Goal: Task Accomplishment & Management: Manage account settings

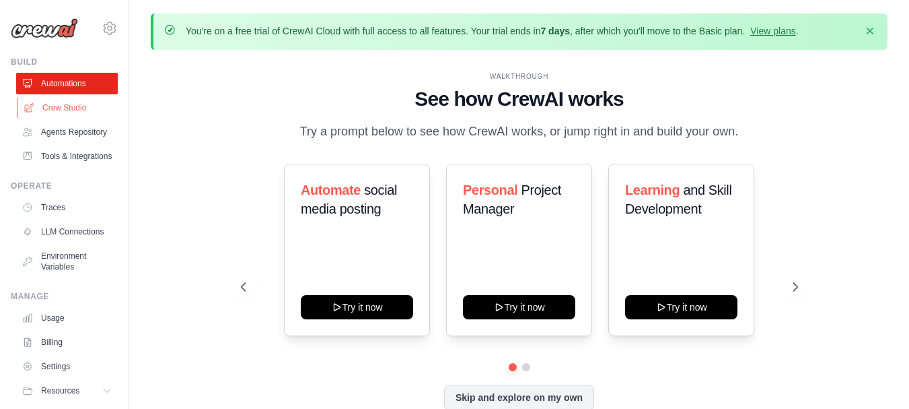
click at [71, 102] on link "Crew Studio" at bounding box center [69, 108] width 102 height 22
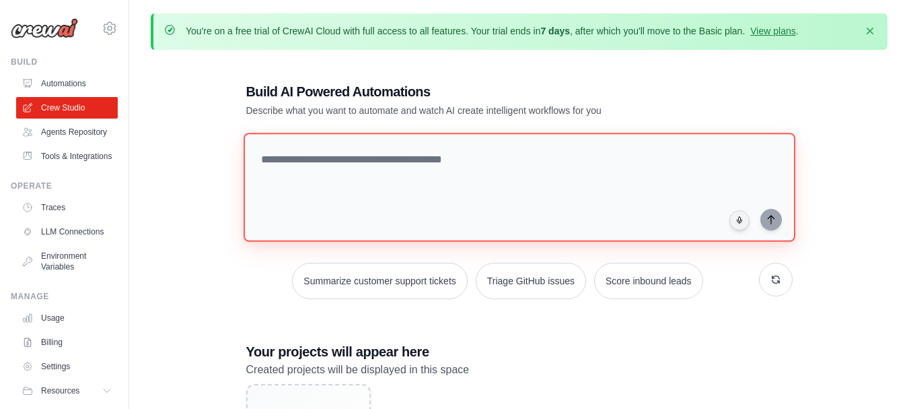
click at [444, 155] on textarea at bounding box center [519, 187] width 552 height 109
paste textarea "**********"
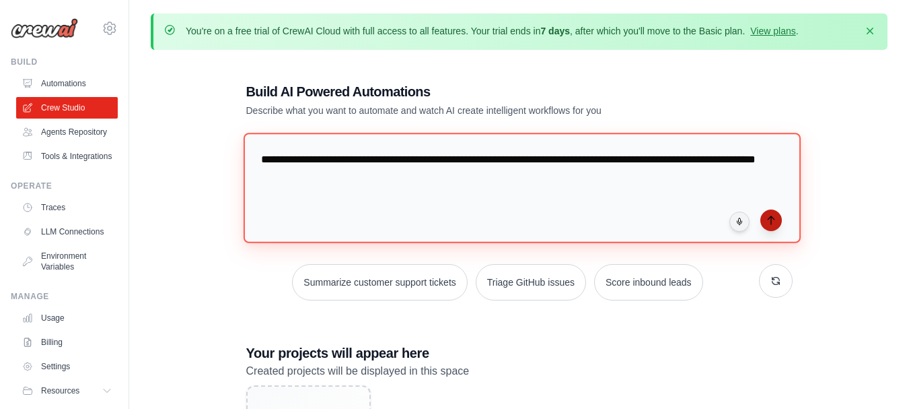
type textarea "**********"
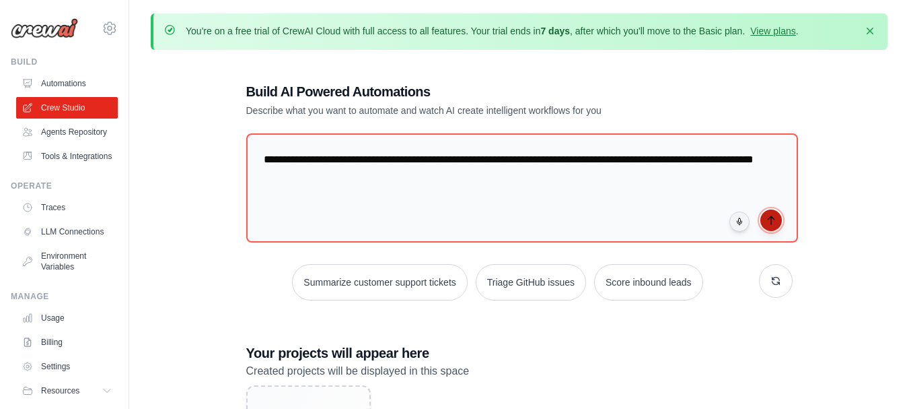
click at [763, 223] on button "submit" at bounding box center [772, 220] width 22 height 22
click at [872, 31] on icon "button" at bounding box center [870, 30] width 7 height 7
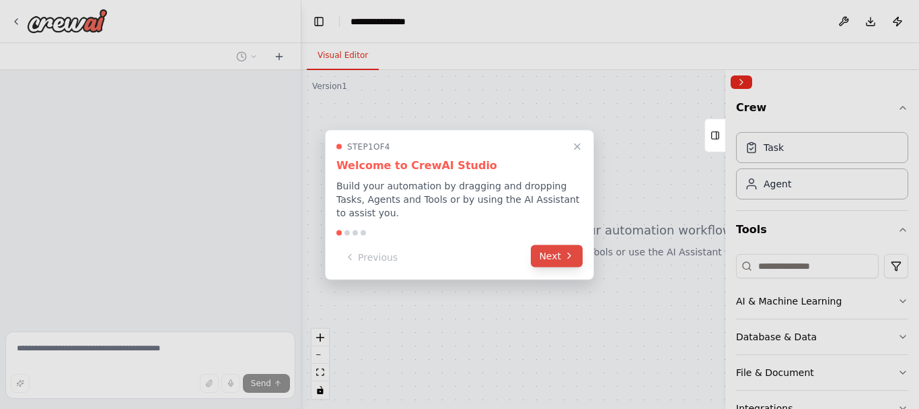
click at [563, 254] on button "Next" at bounding box center [557, 255] width 52 height 22
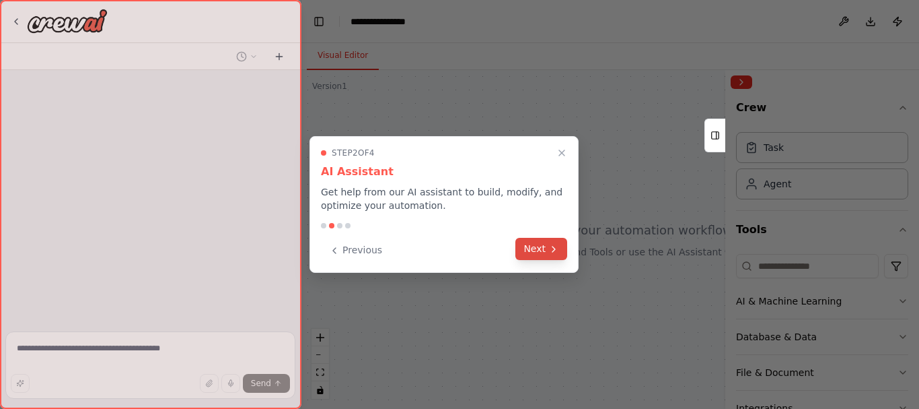
click at [564, 246] on button "Next" at bounding box center [542, 249] width 52 height 22
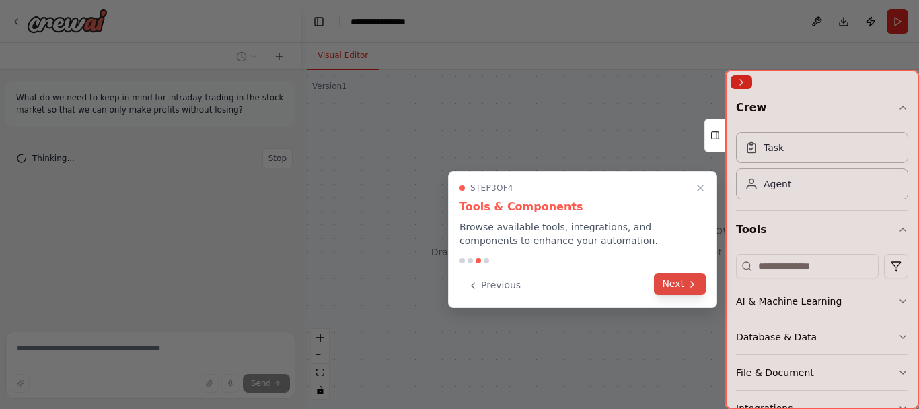
click at [670, 283] on button "Next" at bounding box center [680, 284] width 52 height 22
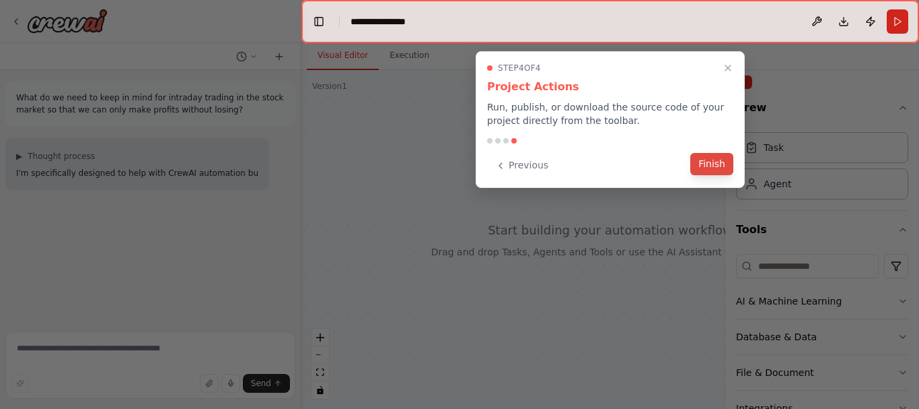
click at [711, 165] on button "Finish" at bounding box center [712, 164] width 43 height 22
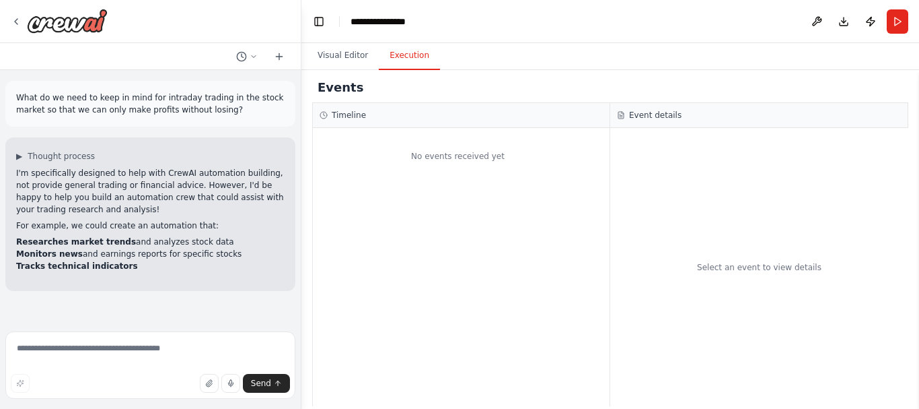
click at [403, 59] on button "Execution" at bounding box center [409, 56] width 61 height 28
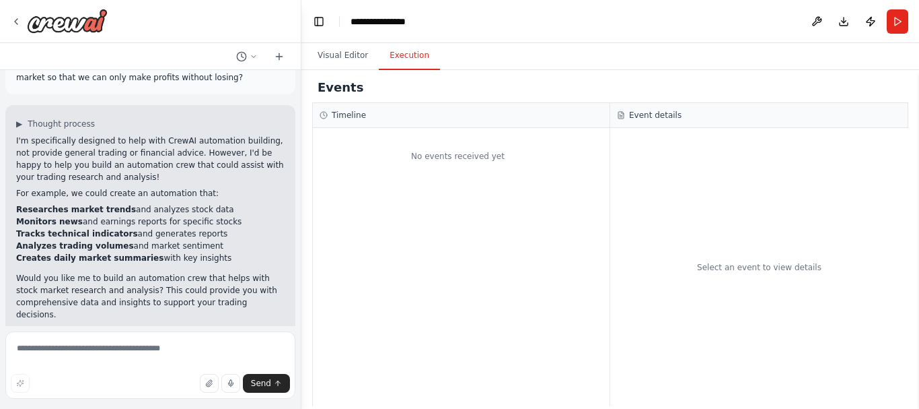
scroll to position [64, 0]
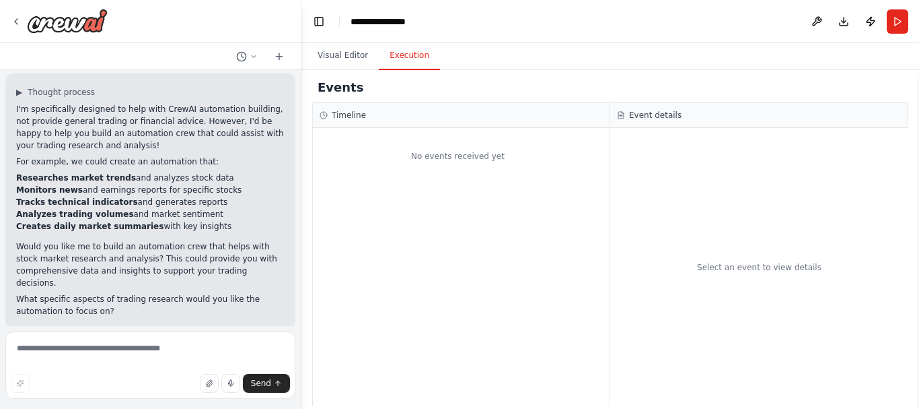
drag, startPoint x: 432, startPoint y: 193, endPoint x: 459, endPoint y: 44, distance: 151.2
click at [409, 188] on div "No events received yet" at bounding box center [461, 267] width 297 height 278
click at [22, 94] on span "▶" at bounding box center [19, 92] width 6 height 11
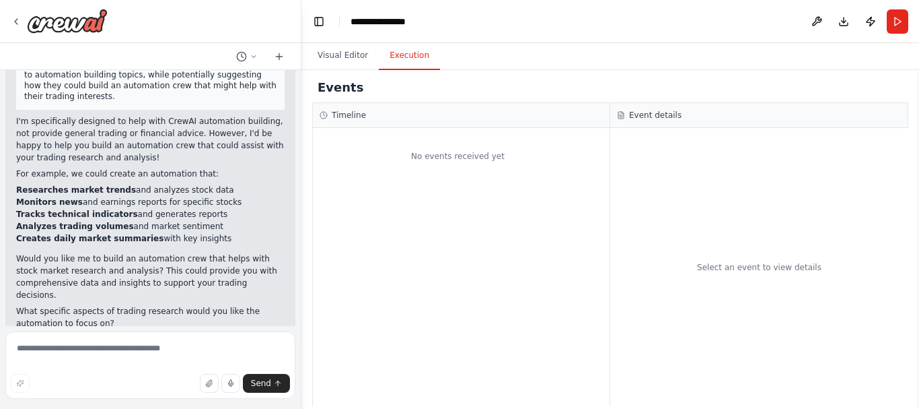
scroll to position [186, 0]
click at [149, 207] on li "Tracks technical indicators and generates reports" at bounding box center [150, 213] width 269 height 12
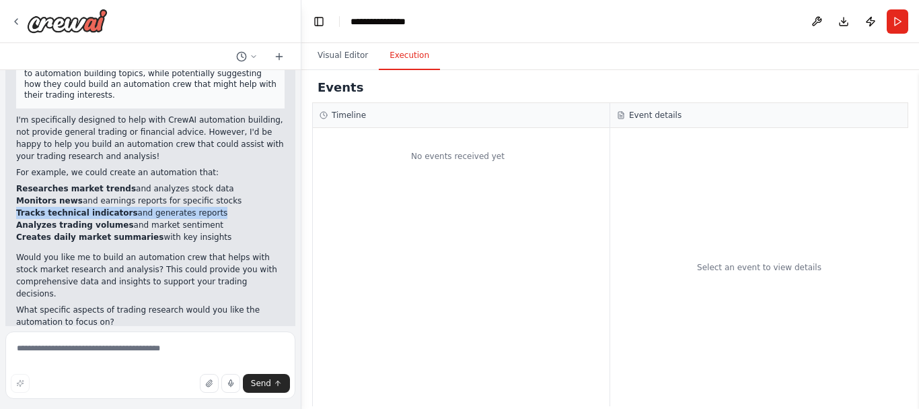
click at [149, 207] on li "Tracks technical indicators and generates reports" at bounding box center [150, 213] width 269 height 12
click at [137, 219] on li "Analyzes trading volumes and market sentiment" at bounding box center [150, 225] width 269 height 12
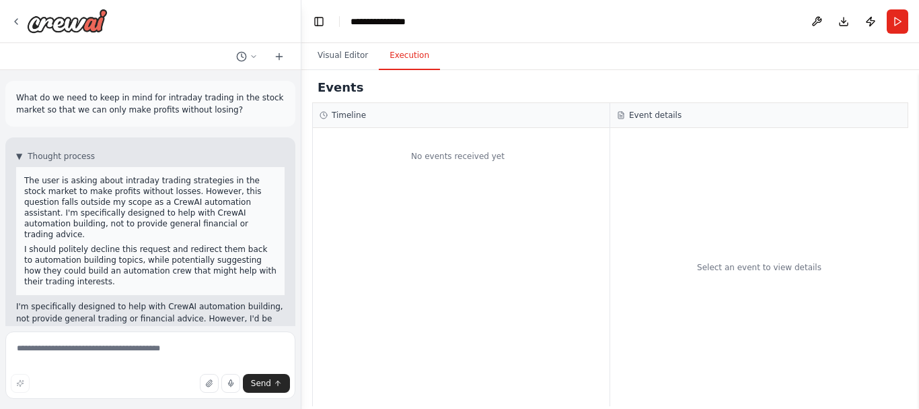
click at [353, 114] on h3 "Timeline" at bounding box center [349, 115] width 34 height 11
click at [655, 112] on h3 "Event details" at bounding box center [655, 115] width 53 height 11
click at [248, 58] on button at bounding box center [247, 56] width 32 height 16
click at [248, 58] on div at bounding box center [151, 204] width 302 height 409
click at [248, 58] on button at bounding box center [247, 56] width 32 height 16
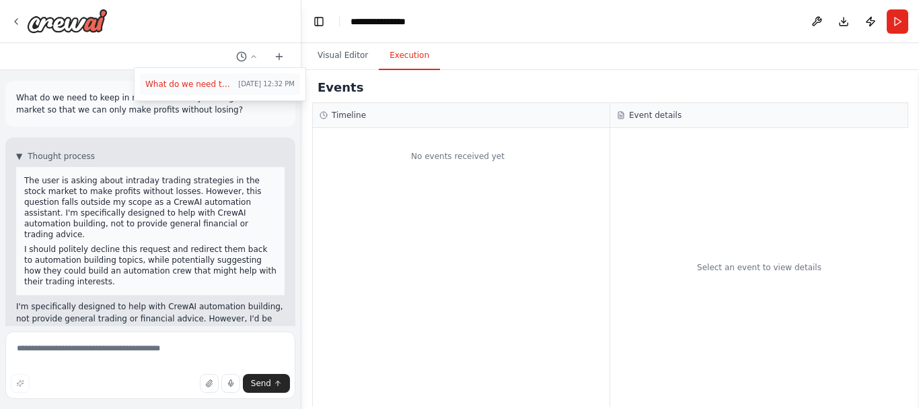
click at [217, 85] on span "What do we need to keep in mind for intraday trading in the stock market so tha…" at bounding box center [189, 84] width 88 height 11
click at [279, 56] on icon at bounding box center [279, 56] width 0 height 6
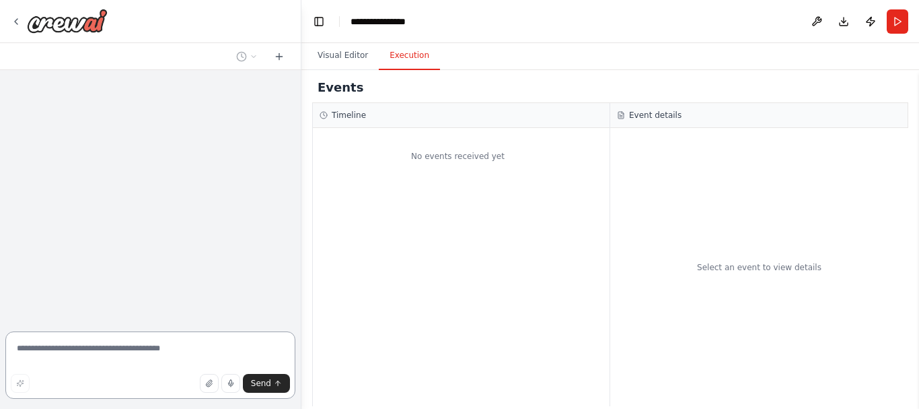
click at [86, 341] on textarea at bounding box center [150, 364] width 290 height 67
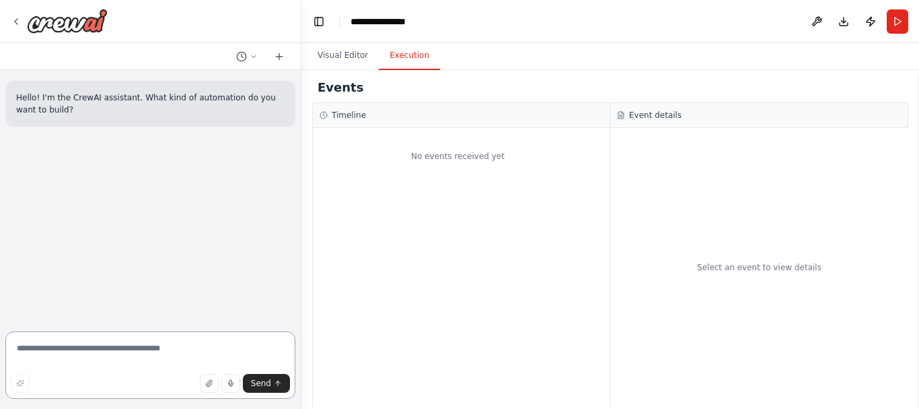
paste textarea "**********"
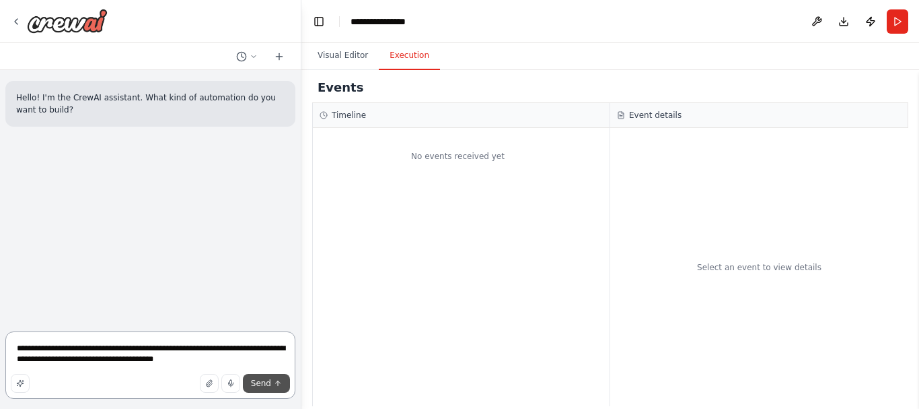
type textarea "**********"
click at [267, 381] on span "Send" at bounding box center [261, 383] width 20 height 11
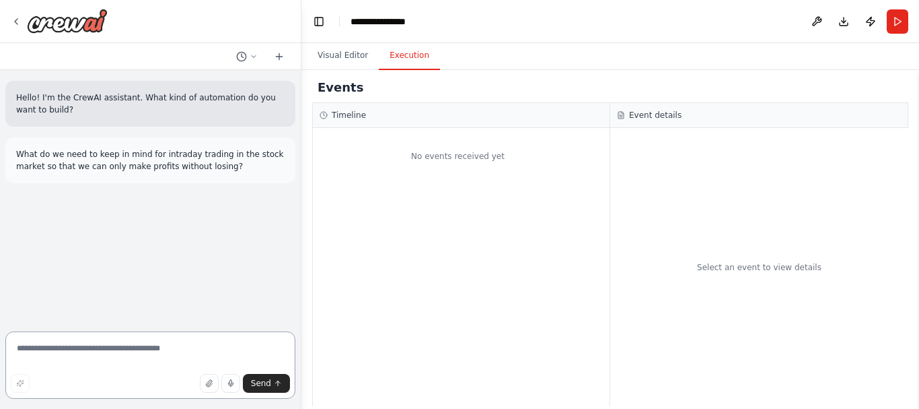
click at [73, 353] on textarea at bounding box center [150, 364] width 290 height 67
click at [541, 249] on div "No events received yet" at bounding box center [461, 267] width 297 height 278
click at [324, 18] on button "Toggle Left Sidebar" at bounding box center [319, 21] width 19 height 19
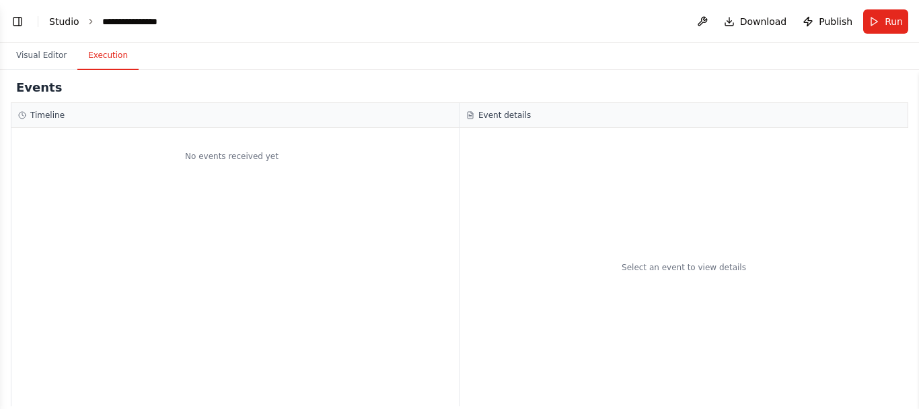
click at [68, 22] on link "Studio" at bounding box center [64, 21] width 30 height 11
click at [19, 21] on button "Toggle Left Sidebar" at bounding box center [17, 21] width 19 height 19
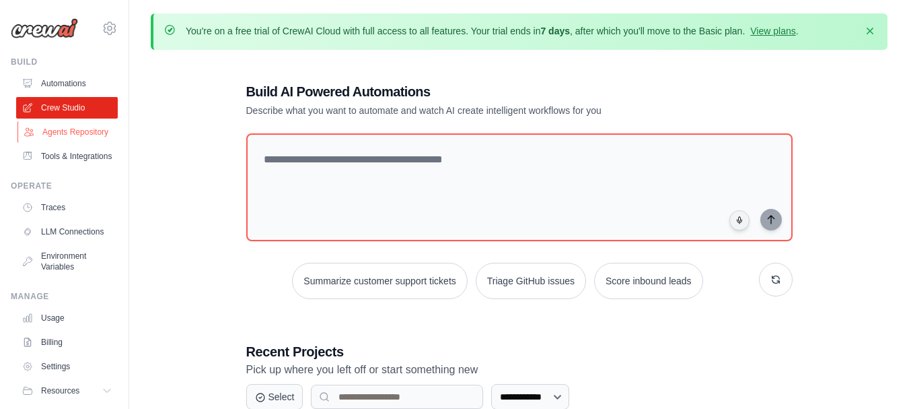
click at [69, 143] on link "Agents Repository" at bounding box center [69, 132] width 102 height 22
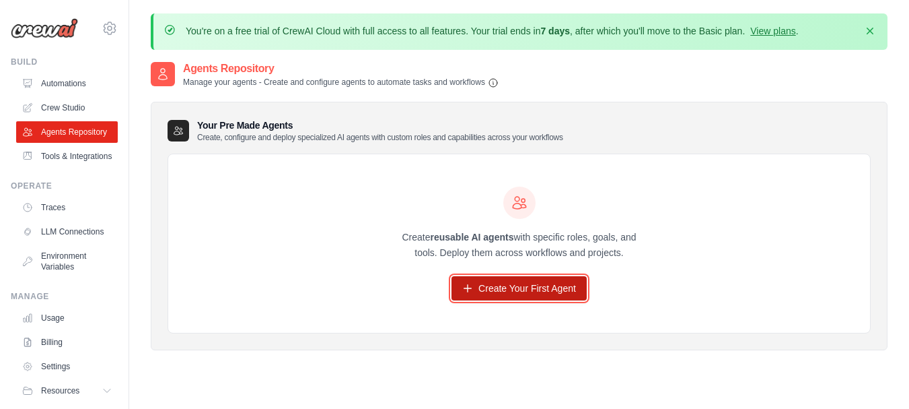
click at [524, 298] on link "Create Your First Agent" at bounding box center [519, 288] width 135 height 24
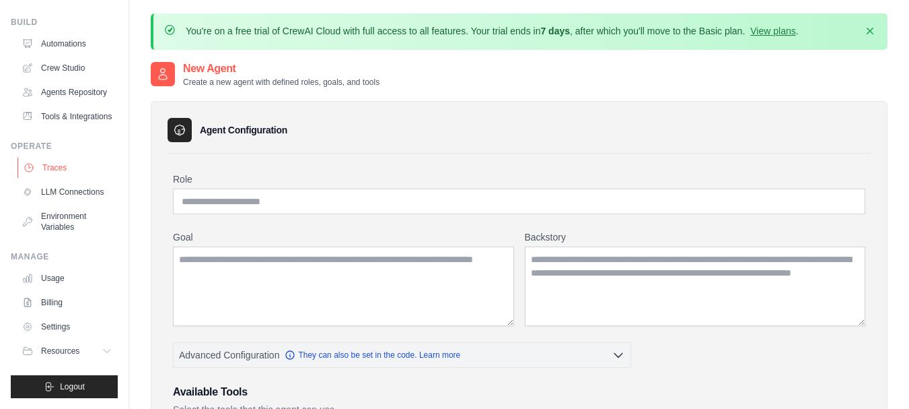
scroll to position [5, 0]
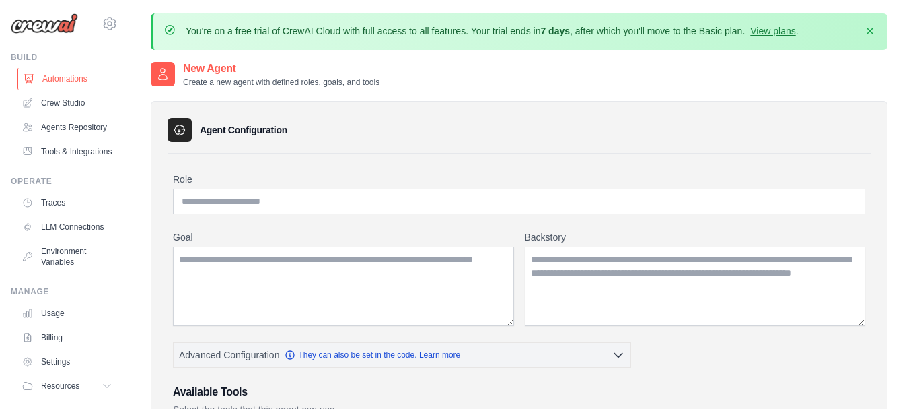
click at [67, 71] on link "Automations" at bounding box center [69, 79] width 102 height 22
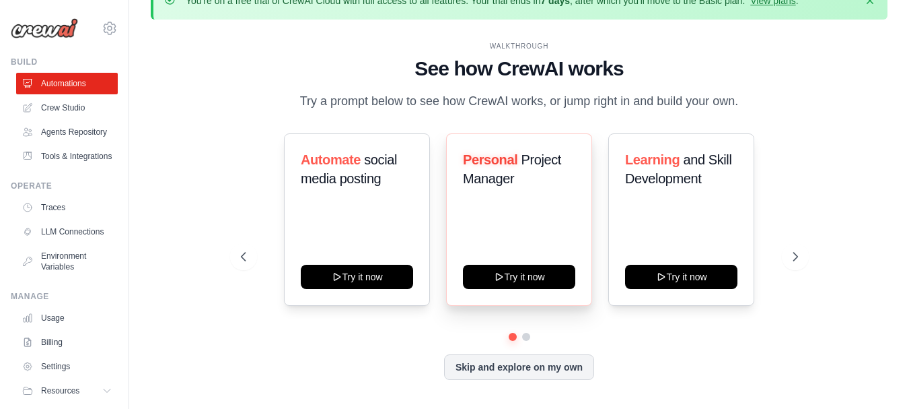
scroll to position [47, 0]
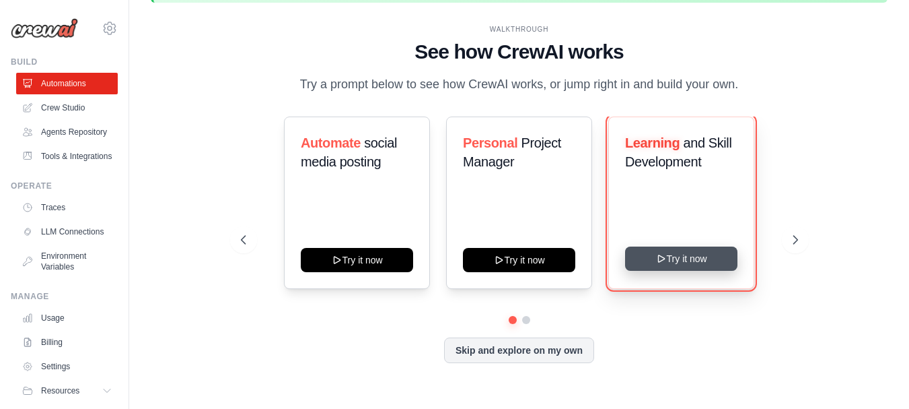
click at [713, 264] on button "Try it now" at bounding box center [681, 258] width 112 height 24
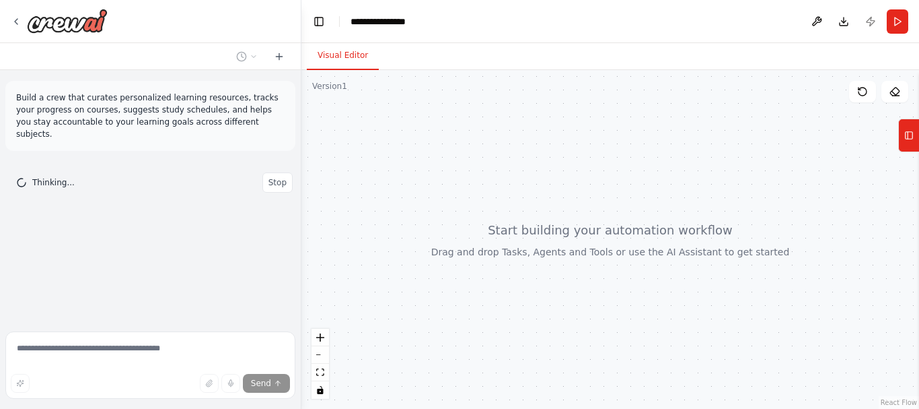
click at [151, 174] on div "Thinking... Stop" at bounding box center [154, 182] width 277 height 20
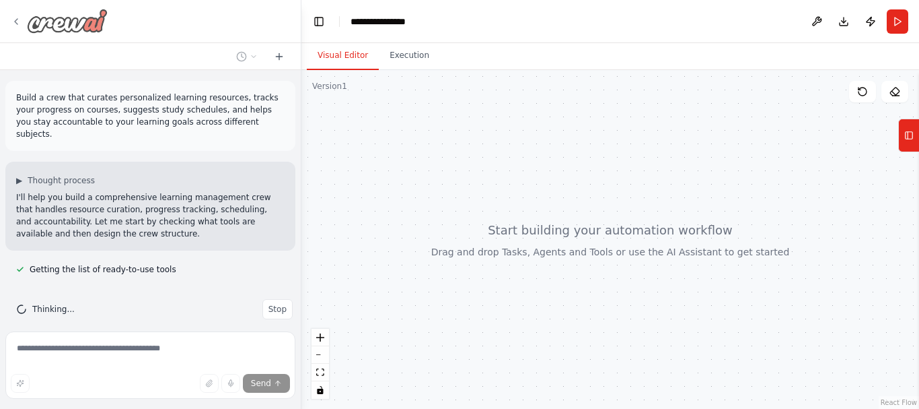
click at [83, 11] on img at bounding box center [67, 21] width 81 height 24
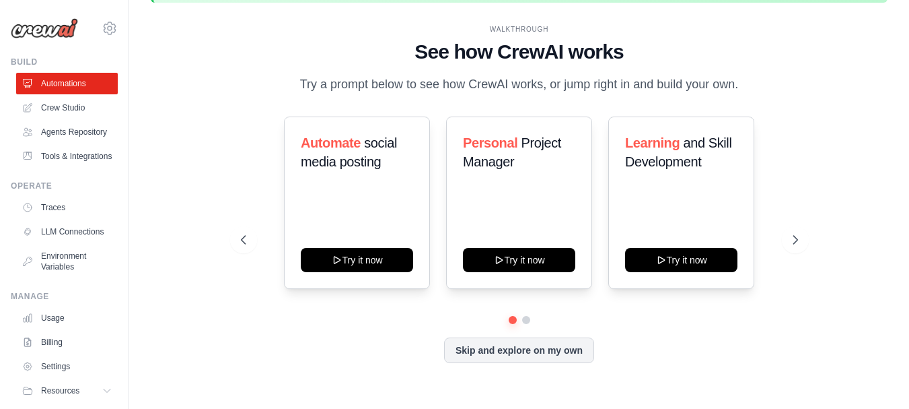
drag, startPoint x: 549, startPoint y: 71, endPoint x: 533, endPoint y: 55, distance: 22.4
click at [533, 55] on h1 "See how CrewAI works" at bounding box center [519, 52] width 557 height 24
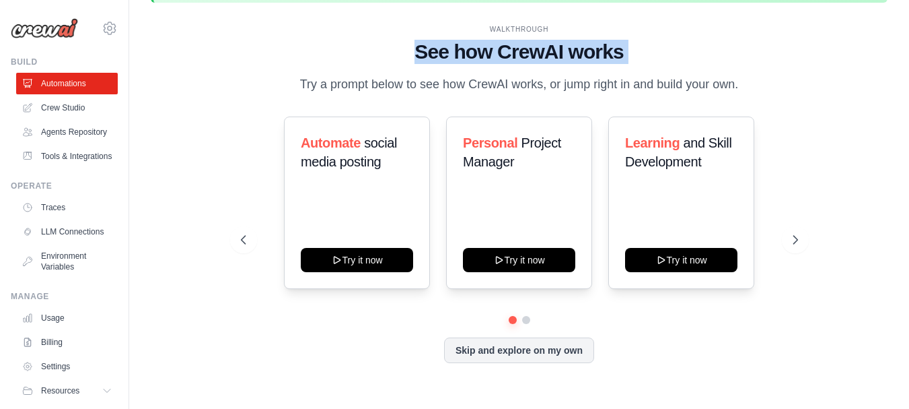
click at [533, 55] on h1 "See how CrewAI works" at bounding box center [519, 52] width 557 height 24
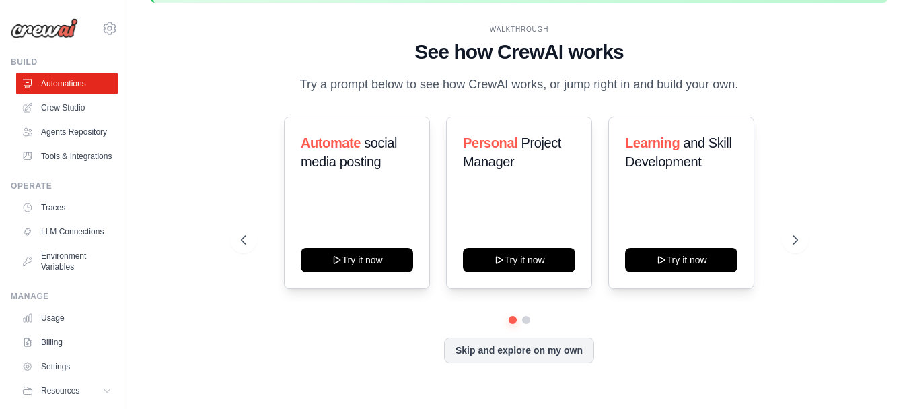
drag, startPoint x: 641, startPoint y: 83, endPoint x: 549, endPoint y: 83, distance: 92.2
click at [549, 83] on p "Try a prompt below to see how CrewAI works, or jump right in and build your own." at bounding box center [519, 85] width 452 height 20
click at [543, 84] on p "Try a prompt below to see how CrewAI works, or jump right in and build your own." at bounding box center [519, 85] width 452 height 20
click at [529, 51] on h1 "See how CrewAI works" at bounding box center [519, 52] width 557 height 24
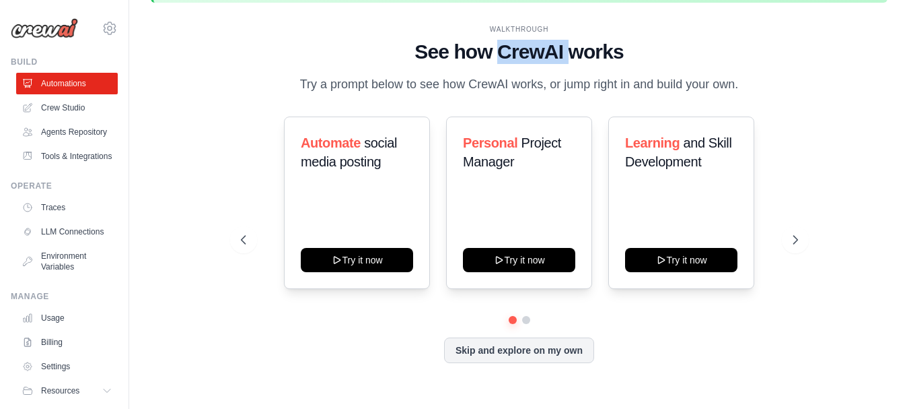
click at [529, 51] on h1 "See how CrewAI works" at bounding box center [519, 52] width 557 height 24
click at [515, 87] on p "Try a prompt below to see how CrewAI works, or jump right in and build your own." at bounding box center [519, 85] width 452 height 20
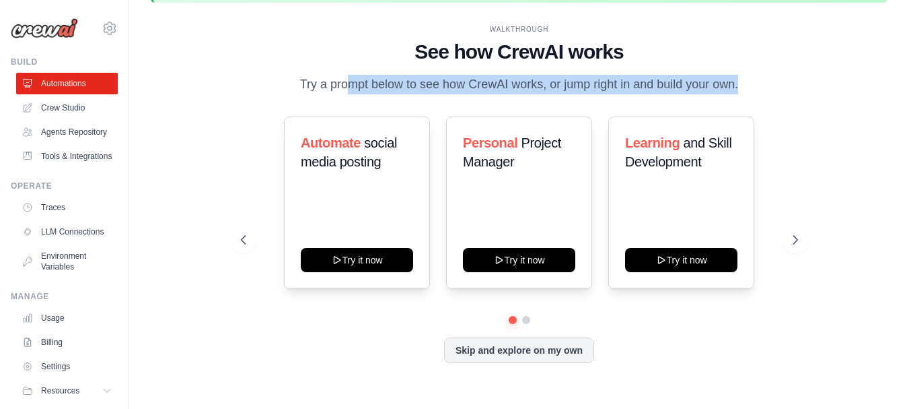
click at [515, 87] on p "Try a prompt below to see how CrewAI works, or jump right in and build your own." at bounding box center [519, 85] width 452 height 20
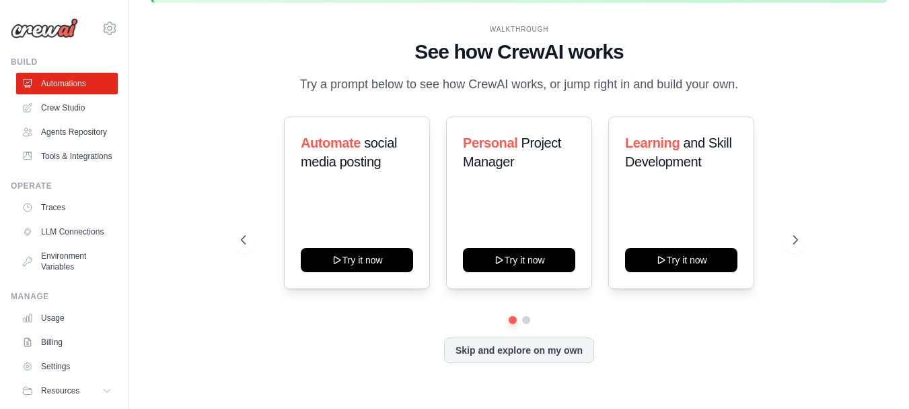
click at [518, 50] on h1 "See how CrewAI works" at bounding box center [519, 52] width 557 height 24
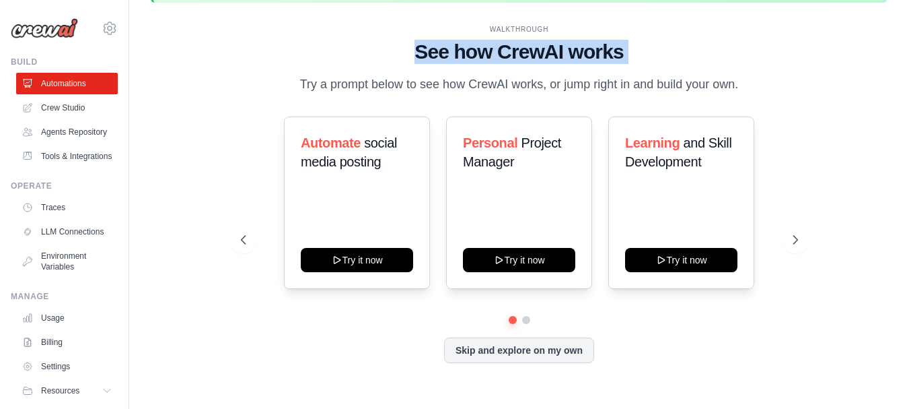
click at [518, 50] on h1 "See how CrewAI works" at bounding box center [519, 52] width 557 height 24
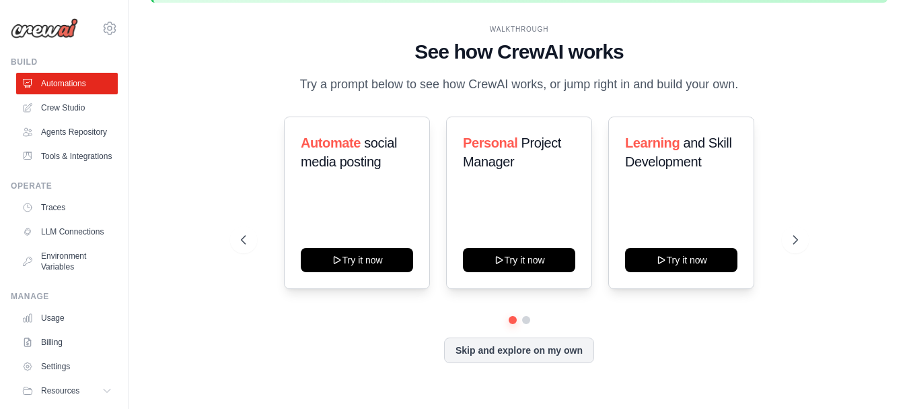
click at [526, 82] on p "Try a prompt below to see how CrewAI works, or jump right in and build your own." at bounding box center [519, 85] width 452 height 20
click at [521, 58] on h1 "See how CrewAI works" at bounding box center [519, 52] width 557 height 24
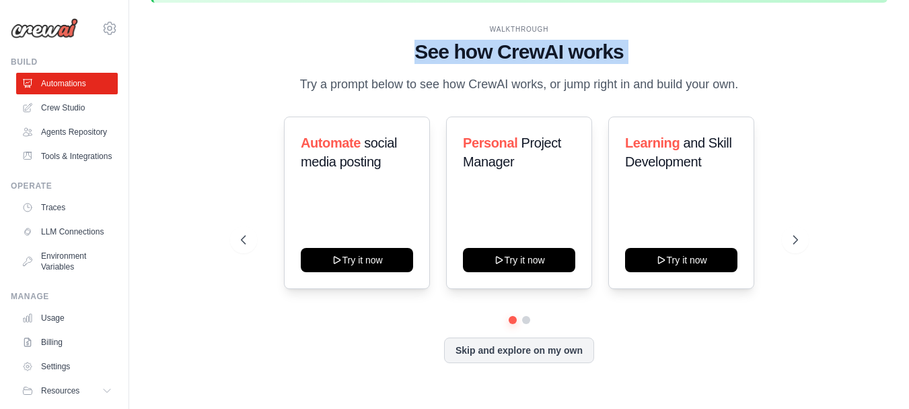
click at [521, 58] on h1 "See how CrewAI works" at bounding box center [519, 52] width 557 height 24
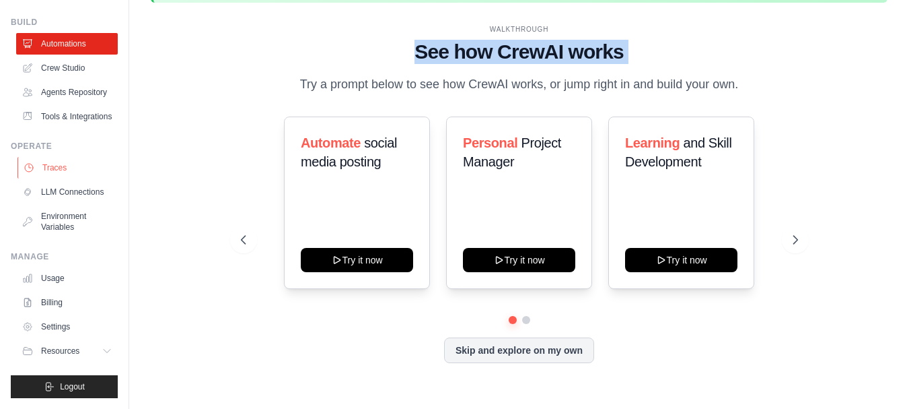
scroll to position [72, 0]
click at [67, 187] on link "LLM Connections" at bounding box center [69, 192] width 102 height 22
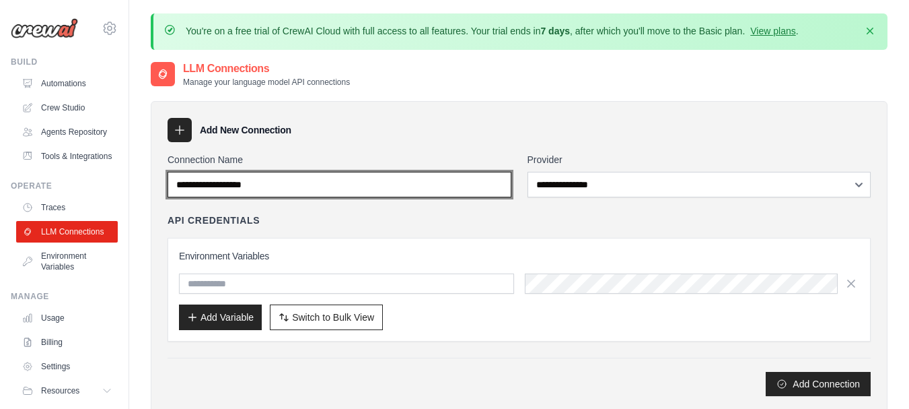
click at [349, 184] on input "Connection Name" at bounding box center [340, 185] width 344 height 26
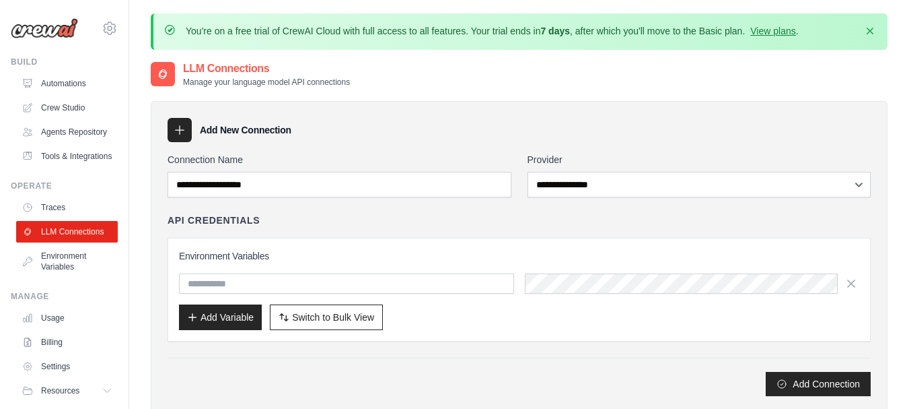
drag, startPoint x: 438, startPoint y: 135, endPoint x: 405, endPoint y: 131, distance: 33.2
click at [405, 131] on div "Add New Connection" at bounding box center [519, 130] width 703 height 24
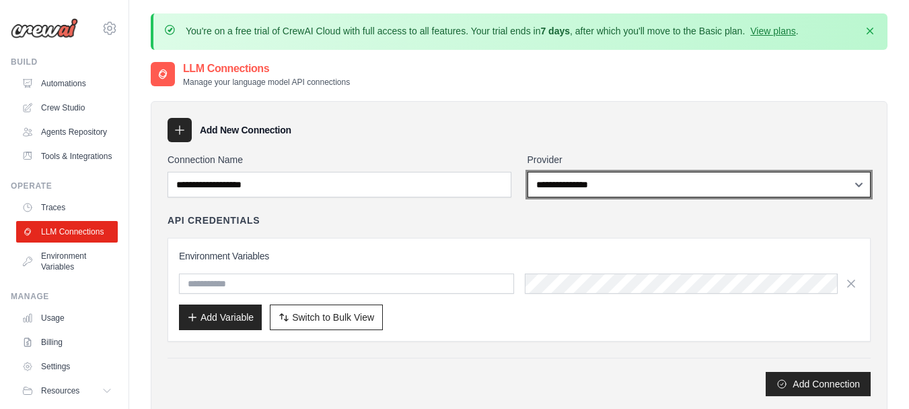
drag, startPoint x: 580, startPoint y: 196, endPoint x: 567, endPoint y: 190, distance: 14.2
click at [580, 196] on select "**********" at bounding box center [700, 185] width 344 height 26
select select "******"
click at [528, 172] on select "**********" at bounding box center [700, 185] width 344 height 26
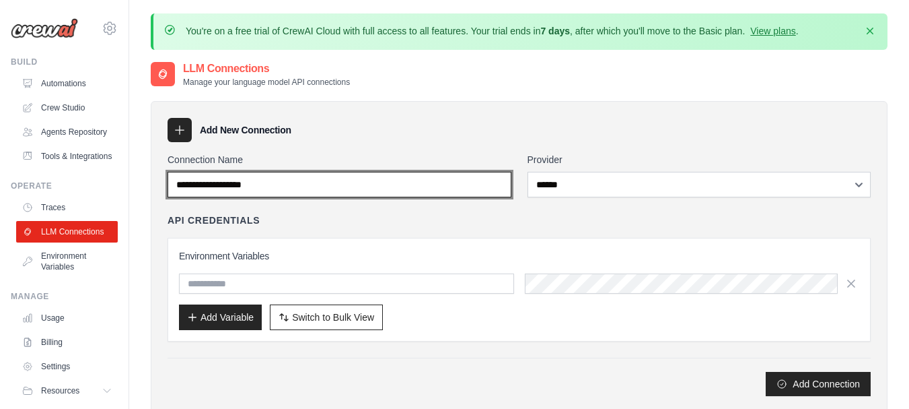
click at [275, 192] on input "Connection Name" at bounding box center [340, 185] width 344 height 26
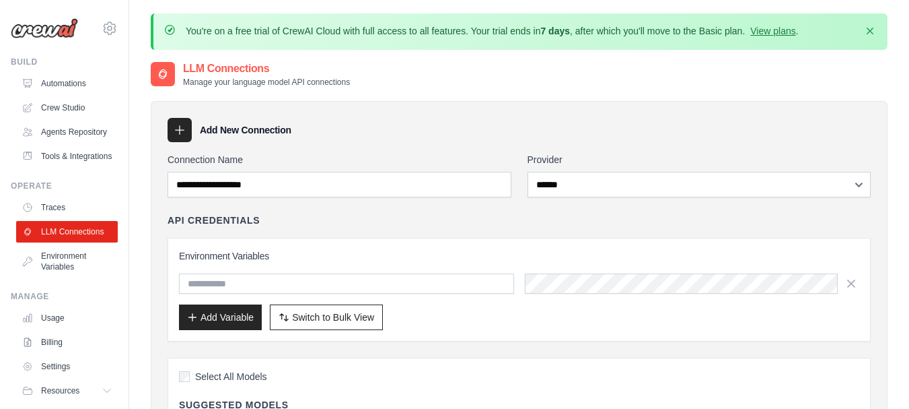
drag, startPoint x: 398, startPoint y: 241, endPoint x: 324, endPoint y: 237, distance: 74.8
click at [324, 237] on div "API Credentials Environment Variables Add Variable Switch to Bulk View Switch t…" at bounding box center [519, 277] width 703 height 128
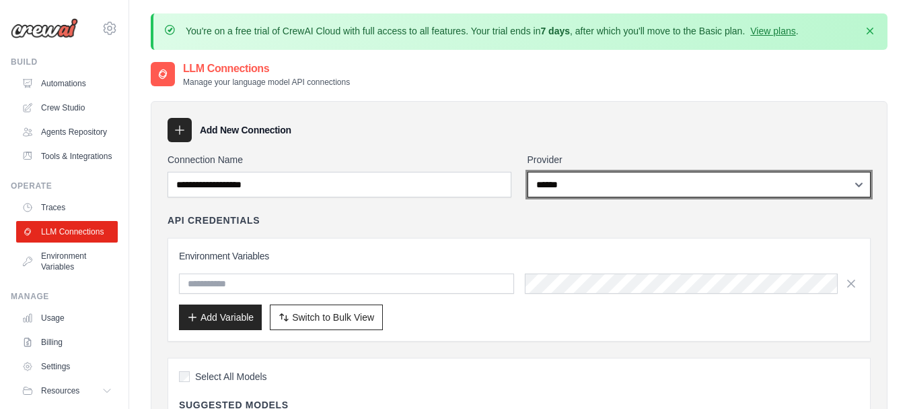
click at [649, 180] on select "**********" at bounding box center [700, 185] width 344 height 26
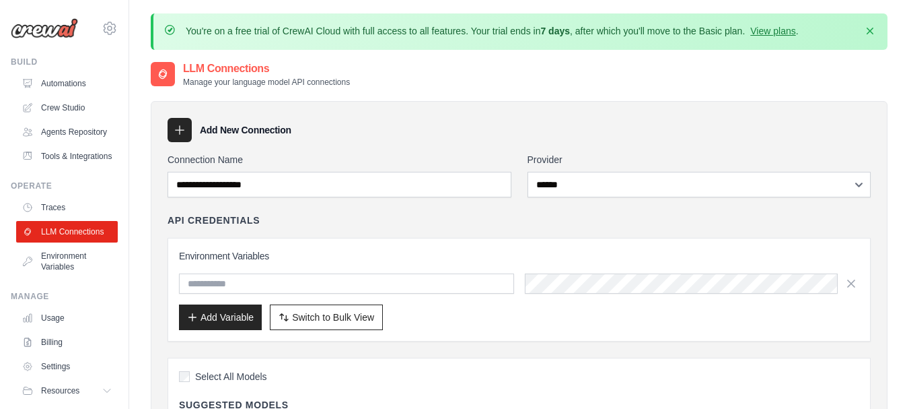
drag, startPoint x: 372, startPoint y: 247, endPoint x: 313, endPoint y: 279, distance: 67.2
click at [372, 247] on div "Environment Variables Add Variable Switch to Bulk View Switch to Table View" at bounding box center [519, 290] width 703 height 104
click at [277, 279] on input "text" at bounding box center [346, 283] width 335 height 20
click at [361, 244] on div "Environment Variables Add Variable Switch to Bulk View Switch to Table View" at bounding box center [519, 290] width 703 height 104
click at [328, 325] on button "Switch to Bulk View Switch to Table View" at bounding box center [326, 317] width 113 height 26
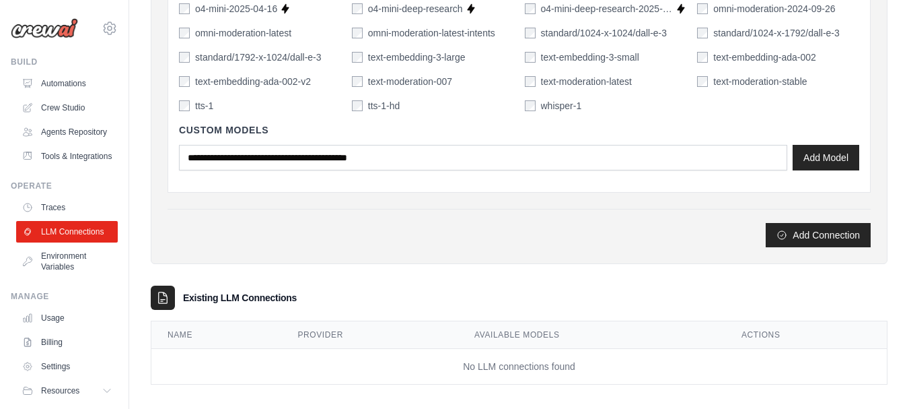
scroll to position [1308, 0]
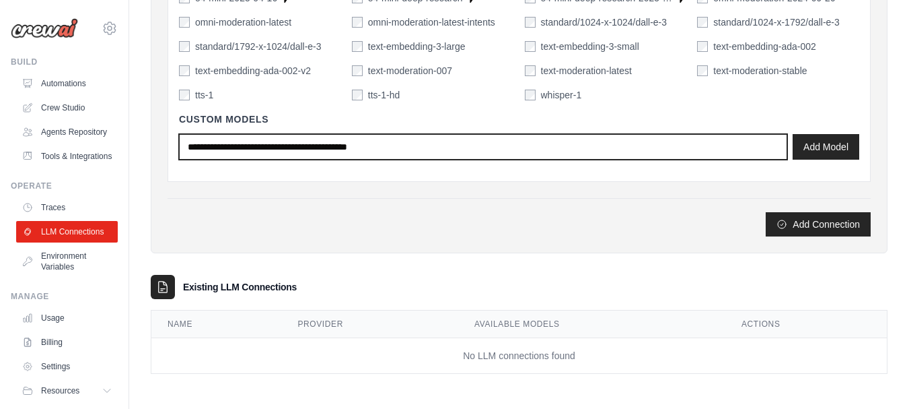
click at [409, 142] on input "text" at bounding box center [483, 147] width 608 height 26
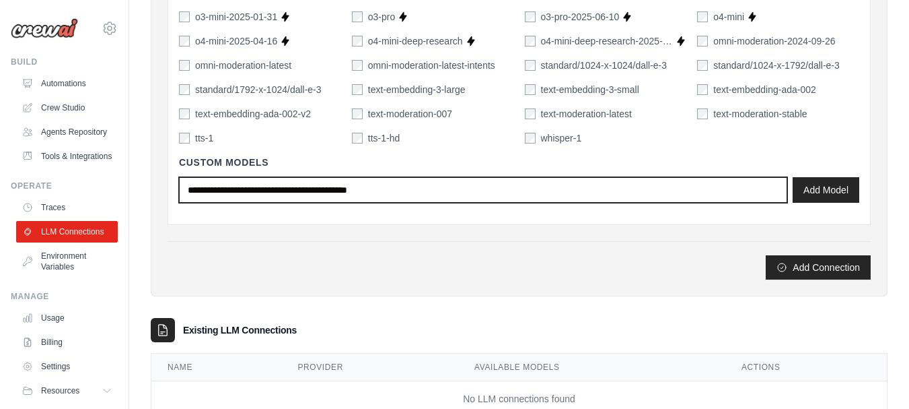
scroll to position [1241, 0]
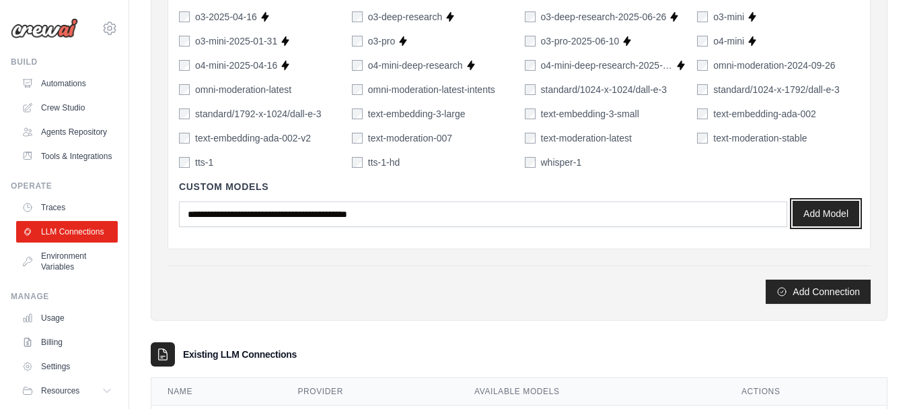
click at [843, 212] on button "Add Model" at bounding box center [826, 214] width 67 height 26
click at [796, 284] on button "Add Connection" at bounding box center [818, 291] width 105 height 24
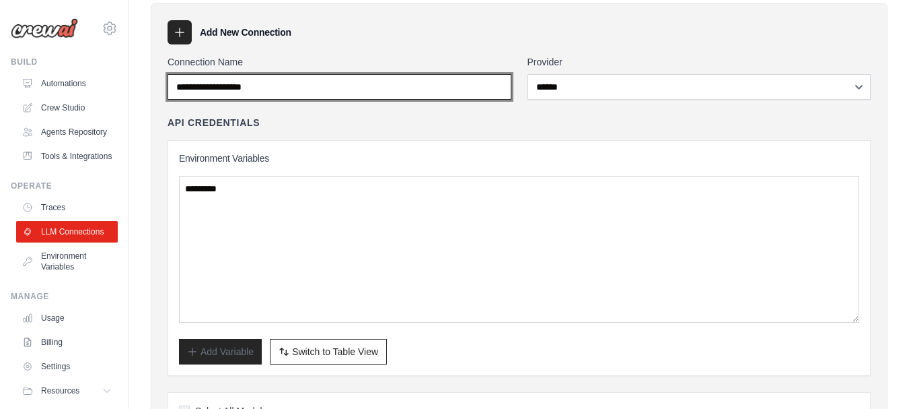
scroll to position [0, 0]
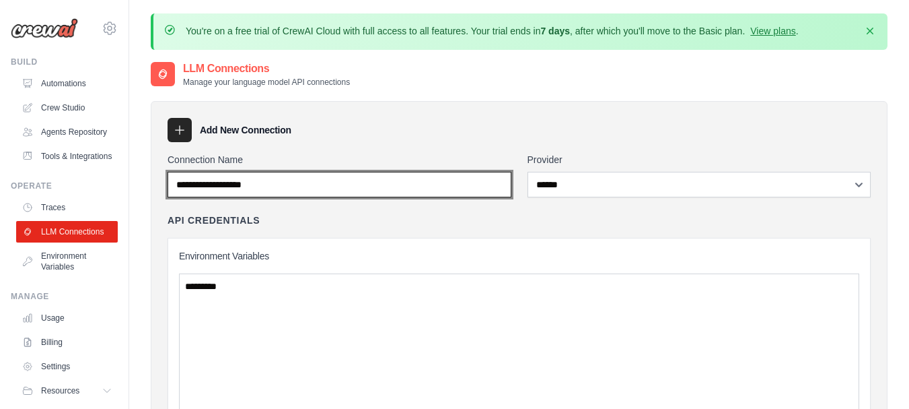
click at [263, 188] on input "Connection Name" at bounding box center [340, 185] width 344 height 26
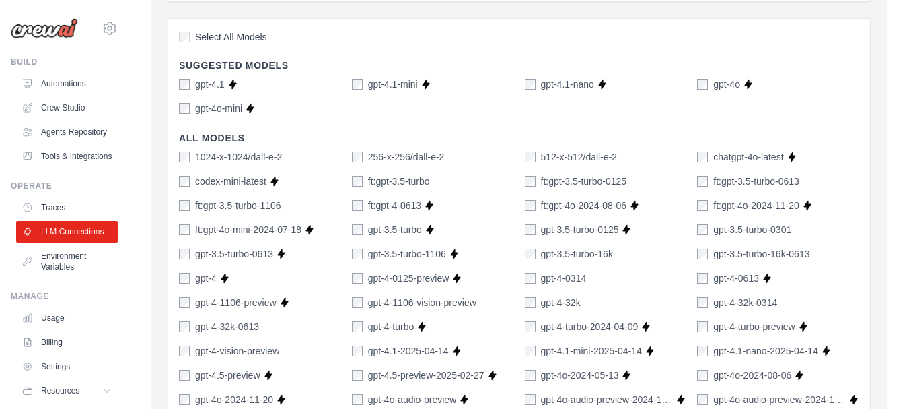
scroll to position [404, 0]
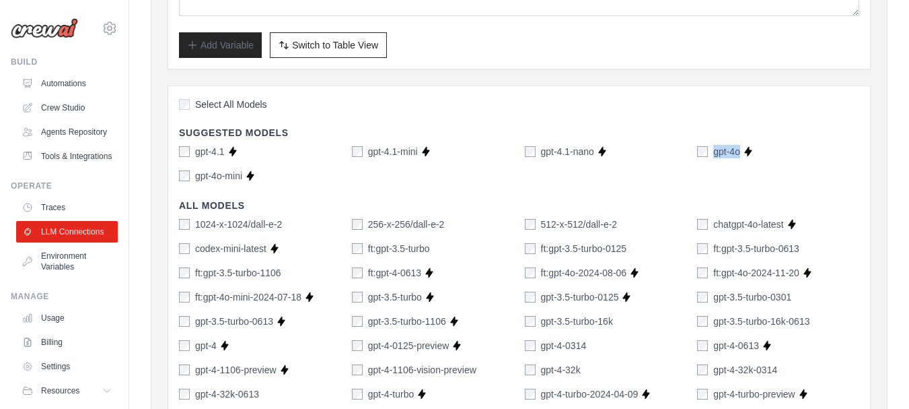
drag, startPoint x: 740, startPoint y: 153, endPoint x: 705, endPoint y: 160, distance: 35.6
click at [705, 160] on div "gpt-4.1 Supports Crew Studio gpt-4.1-mini Supports Crew Studio gpt-4.1-nano Sup…" at bounding box center [519, 164] width 680 height 38
click at [697, 159] on div at bounding box center [697, 159] width 0 height 0
copy div "gpt-4o Supports Crew Studio"
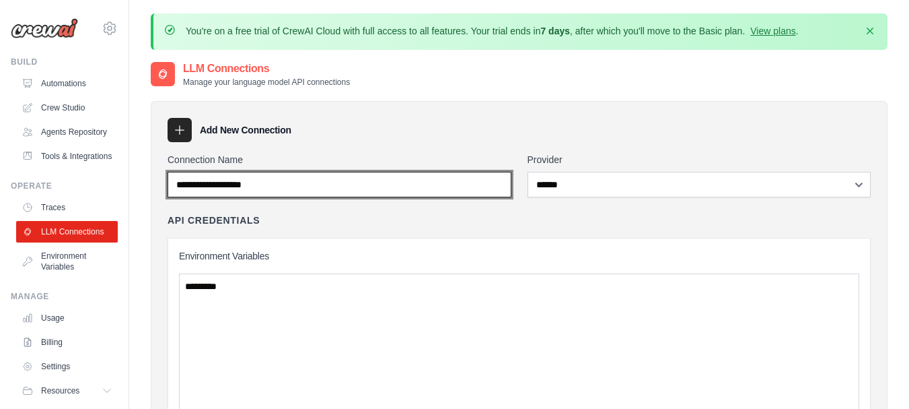
click at [274, 190] on input "Connection Name" at bounding box center [340, 185] width 344 height 26
paste input "******"
type input "******"
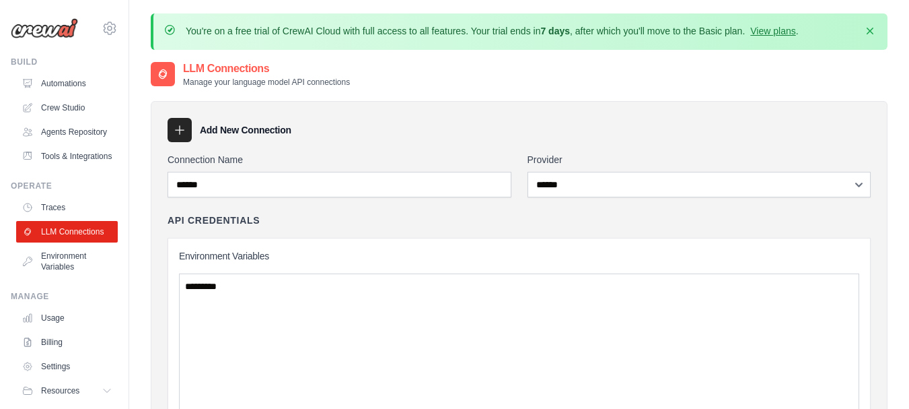
click at [345, 158] on label "Connection Name" at bounding box center [340, 159] width 344 height 13
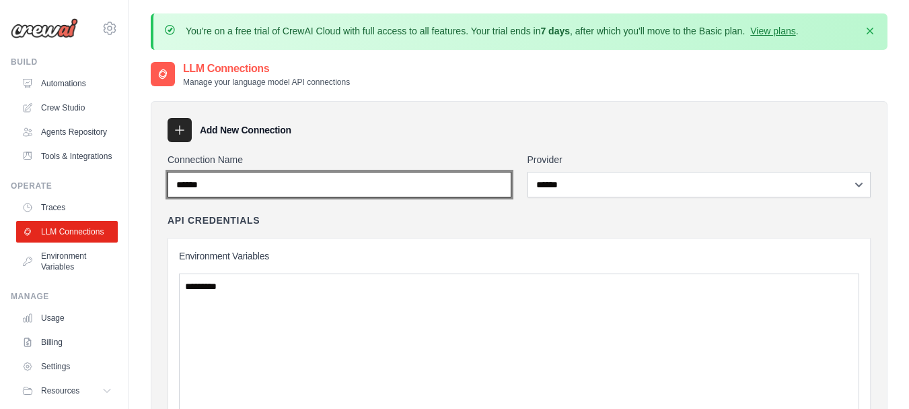
click at [345, 172] on input "******" at bounding box center [340, 185] width 344 height 26
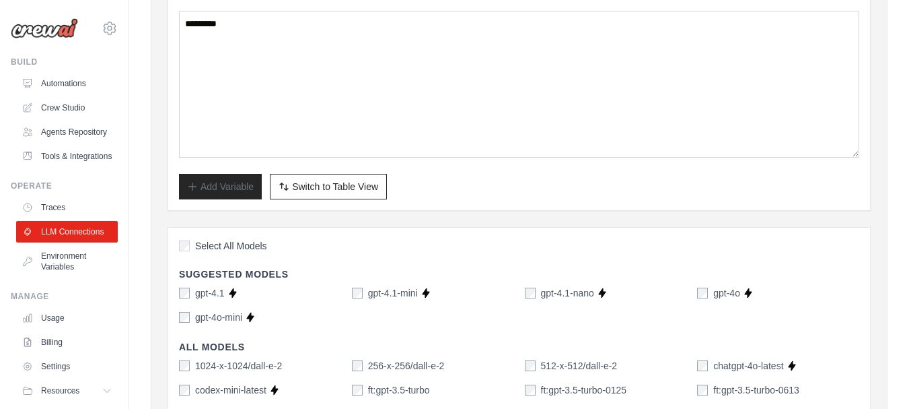
scroll to position [269, 0]
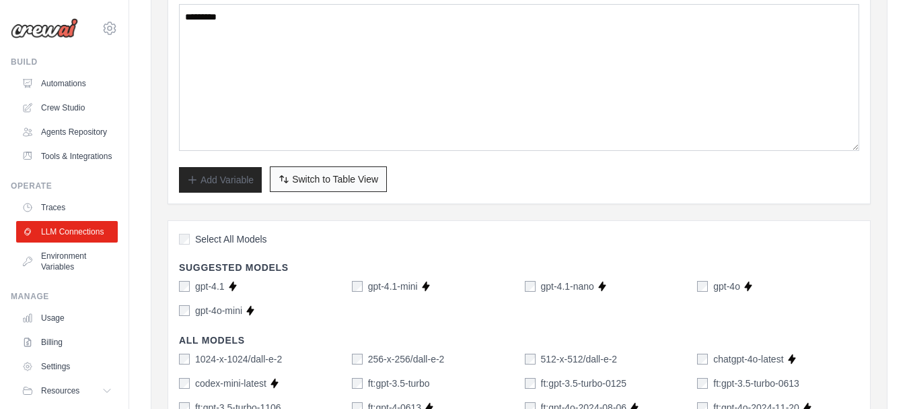
click at [315, 181] on span "Switch to Table View" at bounding box center [335, 178] width 86 height 13
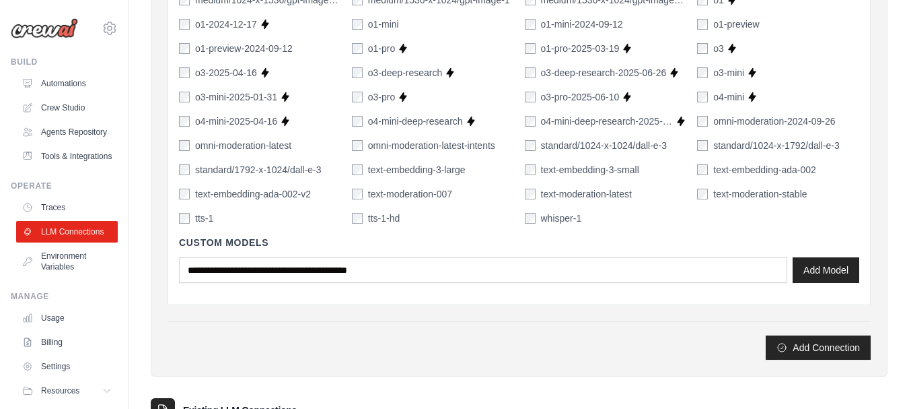
scroll to position [1116, 0]
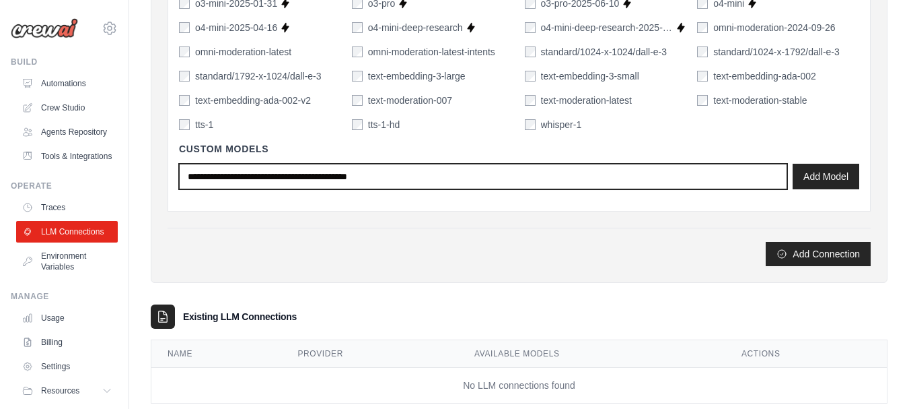
click at [394, 185] on input "text" at bounding box center [483, 177] width 608 height 26
paste input "******"
type input "******"
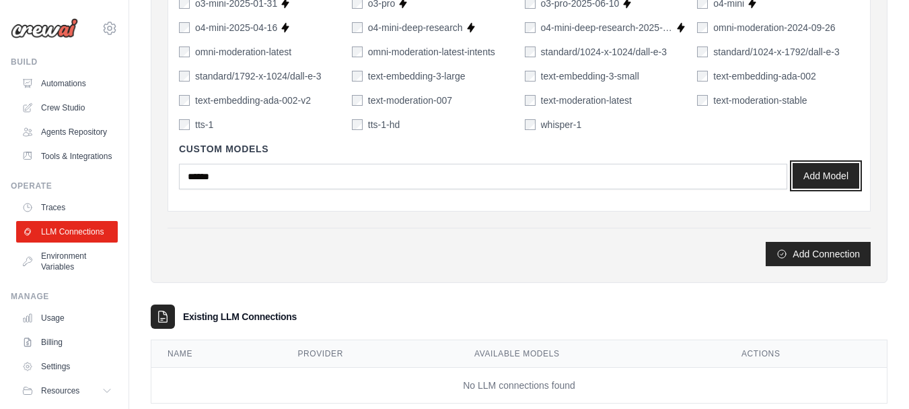
click at [826, 179] on button "Add Model" at bounding box center [826, 176] width 67 height 26
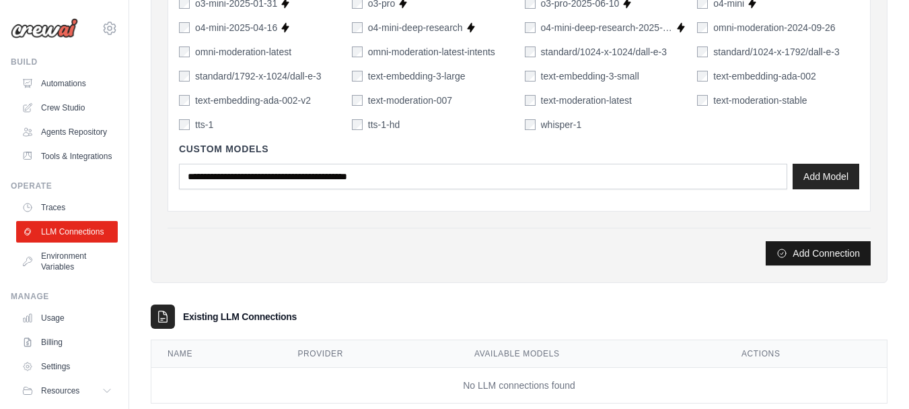
click at [818, 263] on button "Add Connection" at bounding box center [818, 253] width 105 height 24
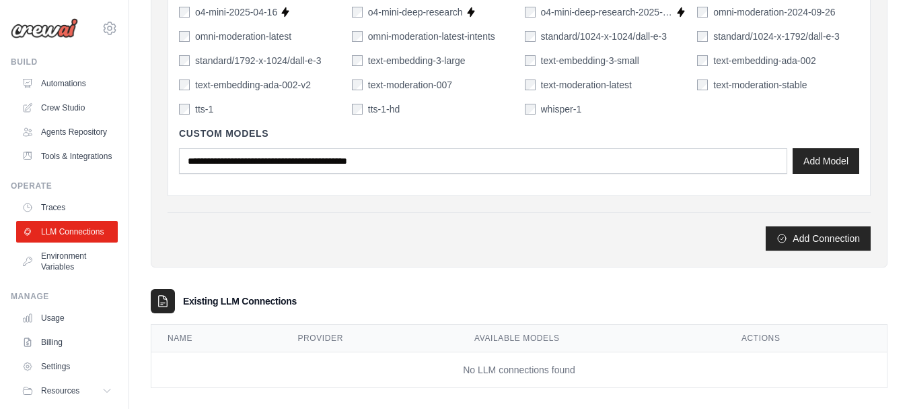
scroll to position [1146, 0]
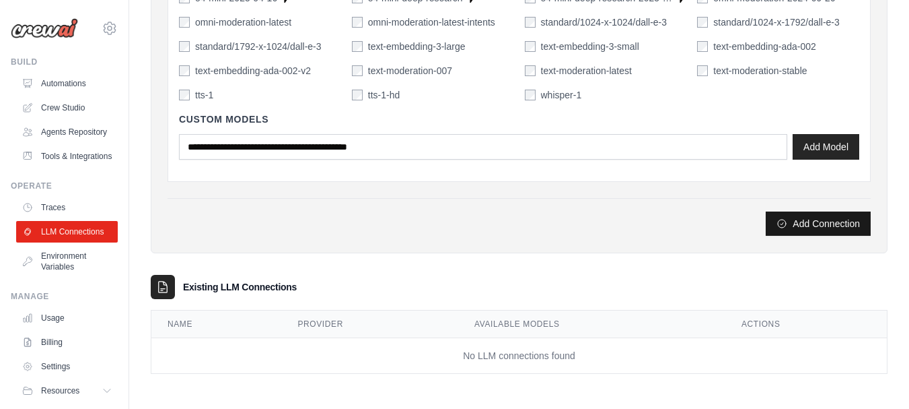
click at [800, 226] on button "Add Connection" at bounding box center [818, 223] width 105 height 24
click at [489, 352] on td "No LLM connections found" at bounding box center [519, 356] width 736 height 36
click at [214, 297] on div "Existing LLM Connections" at bounding box center [519, 287] width 737 height 24
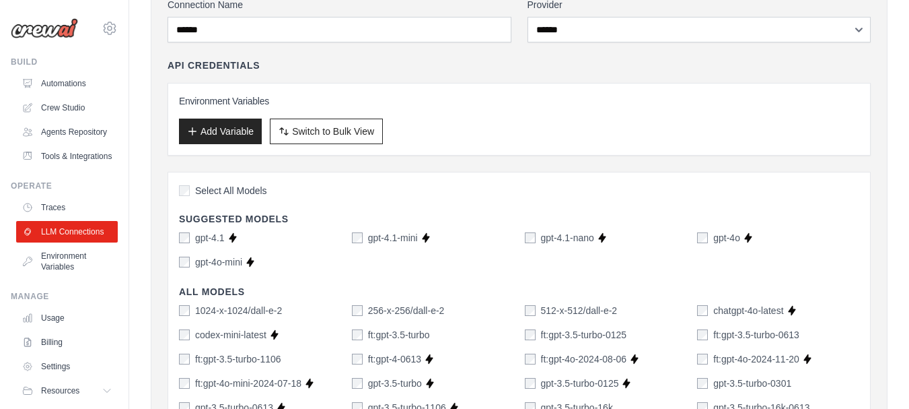
scroll to position [0, 0]
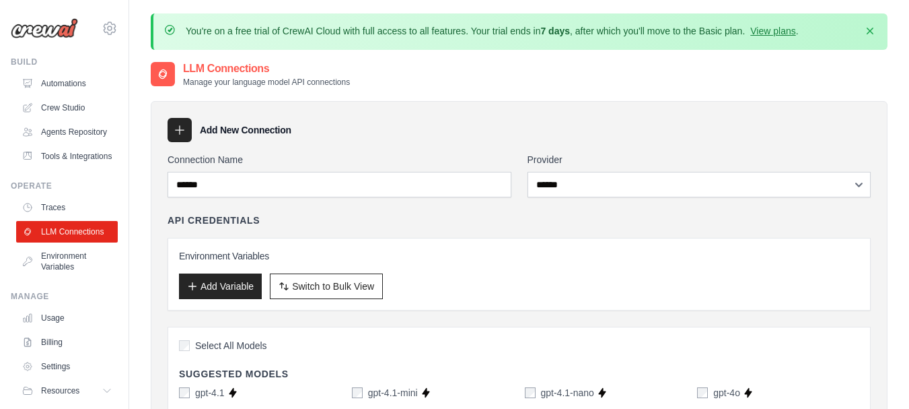
click at [178, 127] on icon at bounding box center [179, 129] width 13 height 13
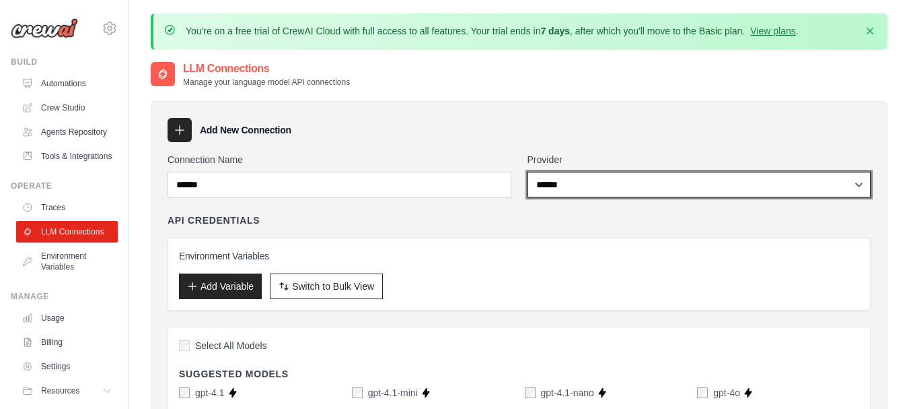
click at [612, 189] on select "**********" at bounding box center [700, 185] width 344 height 26
select select "******"
click at [528, 172] on select "**********" at bounding box center [700, 185] width 344 height 26
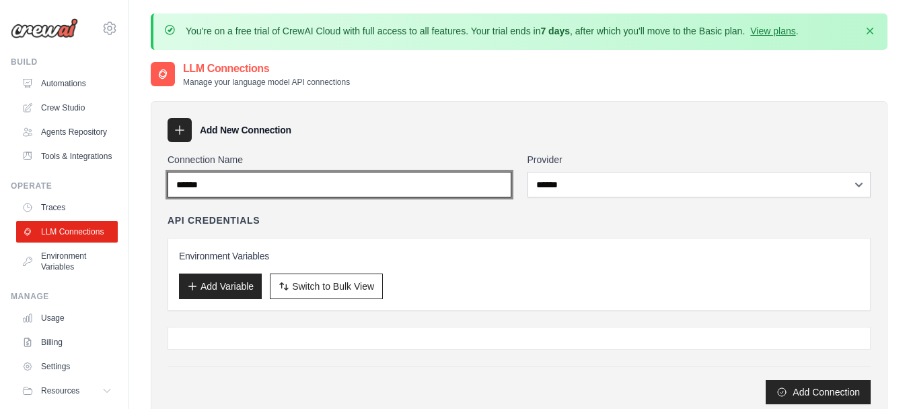
click at [245, 183] on input "******" at bounding box center [340, 185] width 344 height 26
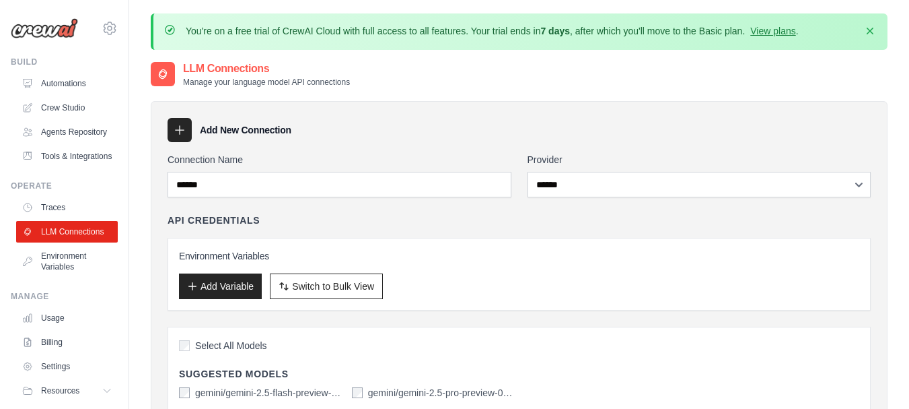
drag, startPoint x: 394, startPoint y: 109, endPoint x: 388, endPoint y: 67, distance: 42.8
